Goal: Information Seeking & Learning: Learn about a topic

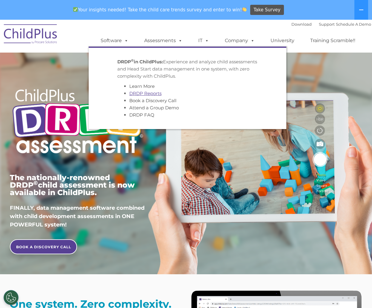
click at [152, 93] on link "DRDP Reports" at bounding box center [145, 93] width 32 height 6
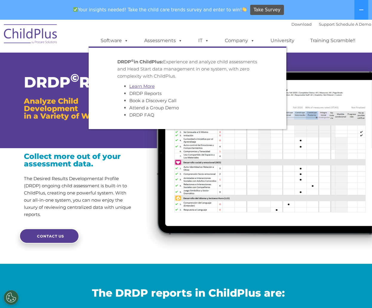
click at [143, 87] on link "Learn More" at bounding box center [141, 86] width 25 height 6
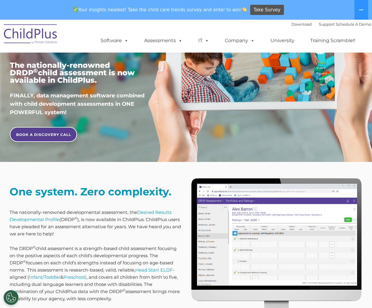
scroll to position [116, 0]
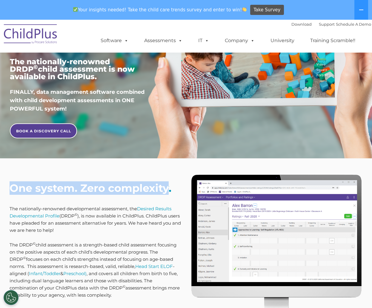
drag, startPoint x: 167, startPoint y: 187, endPoint x: 13, endPoint y: 189, distance: 154.2
click at [13, 189] on strong "One system. Zero complexity." at bounding box center [91, 187] width 162 height 13
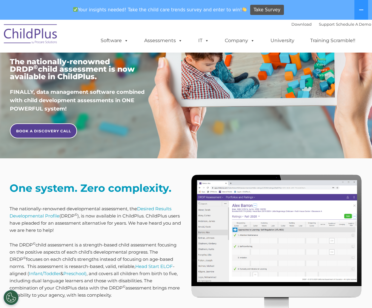
click at [170, 191] on strong "One system. Zero complexity." at bounding box center [91, 187] width 162 height 13
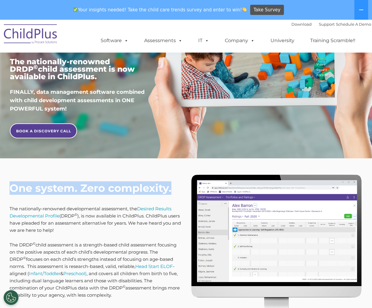
drag, startPoint x: 174, startPoint y: 190, endPoint x: 12, endPoint y: 187, distance: 162.3
click at [12, 187] on h2 "One system. Zero complexity." at bounding box center [96, 187] width 172 height 13
copy strong "One system. Zero complexity."
click at [30, 35] on img at bounding box center [31, 35] width 60 height 30
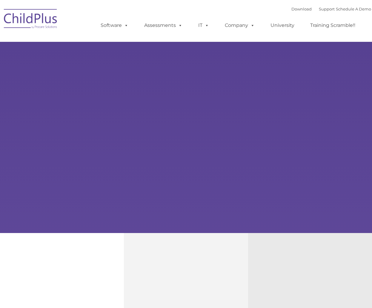
type input ""
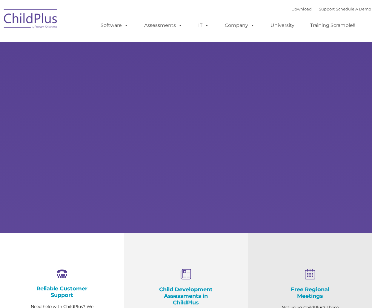
select select "MEDIUM"
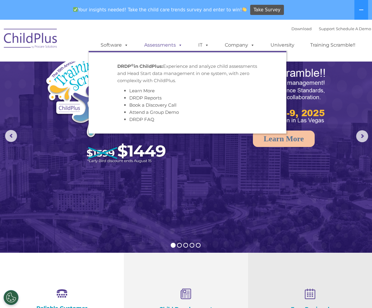
click at [179, 45] on span at bounding box center [179, 45] width 7 height 6
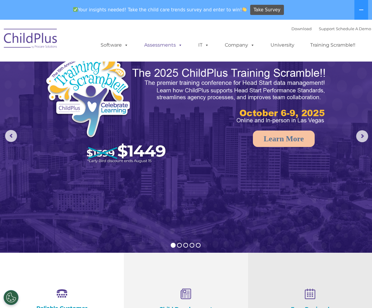
click at [180, 45] on span at bounding box center [179, 45] width 7 height 6
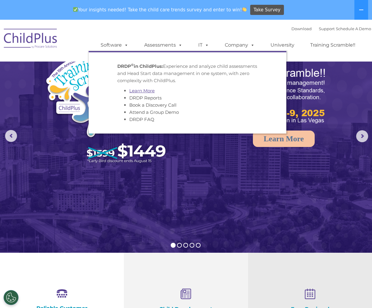
click at [151, 90] on link "Learn More" at bounding box center [141, 91] width 25 height 6
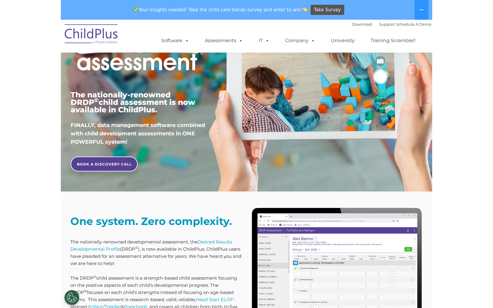
scroll to position [89, 0]
